Goal: Register for event/course

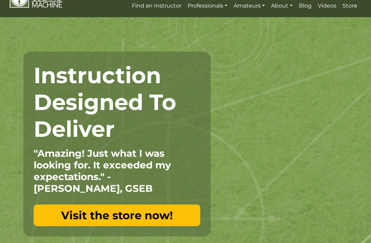
scroll to position [86, 0]
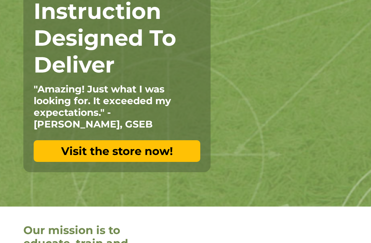
click at [164, 150] on link "Visit the store now!" at bounding box center [117, 151] width 167 height 22
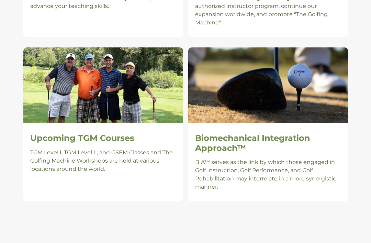
scroll to position [631, 0]
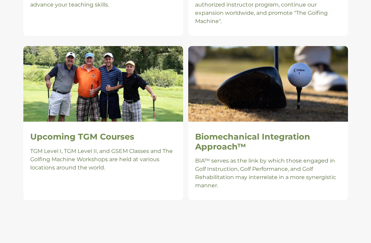
click at [41, 132] on h2 "Upcoming TGM Courses" at bounding box center [103, 137] width 146 height 10
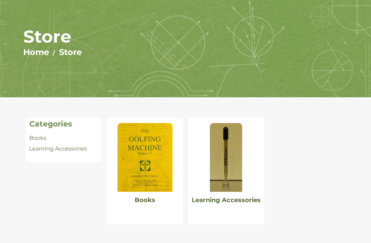
scroll to position [47, 0]
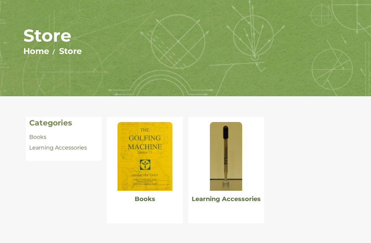
click at [234, 190] on img at bounding box center [226, 156] width 32 height 69
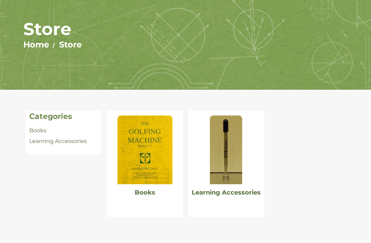
scroll to position [0, 0]
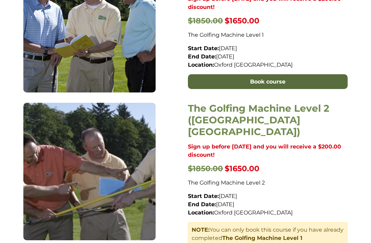
scroll to position [376, 0]
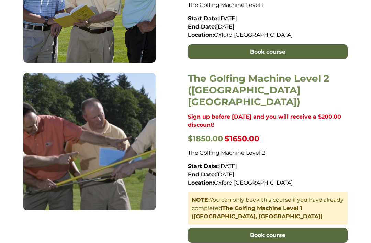
click at [301, 228] on link "Book course" at bounding box center [268, 235] width 160 height 15
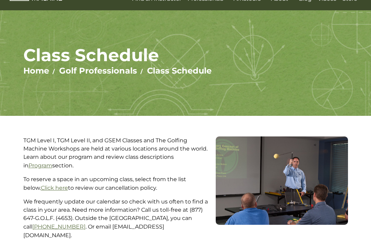
scroll to position [0, 0]
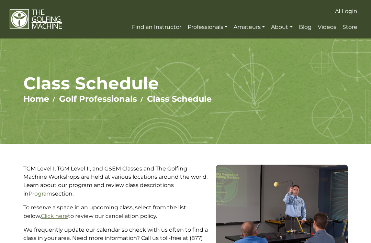
click at [307, 26] on span "Blog" at bounding box center [305, 27] width 13 height 7
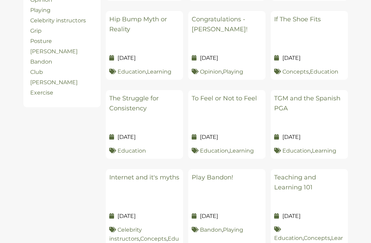
scroll to position [280, 0]
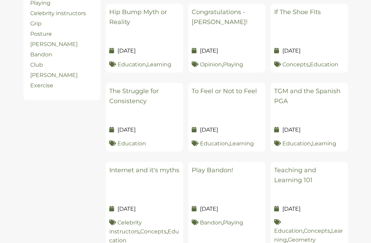
click at [140, 93] on link "The Struggle for Consistency" at bounding box center [133, 96] width 49 height 18
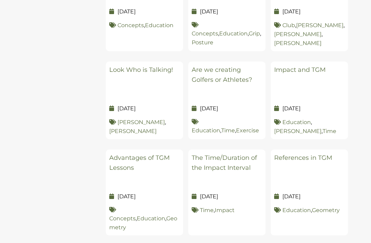
scroll to position [675, 0]
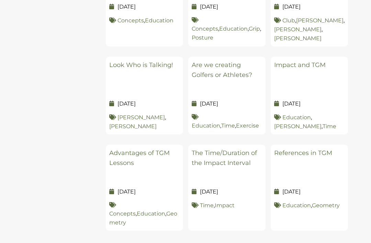
click at [117, 149] on link "Advantages of TGM Lessons" at bounding box center [139, 158] width 60 height 18
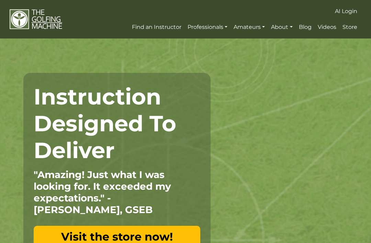
scroll to position [653, 0]
